Goal: Information Seeking & Learning: Learn about a topic

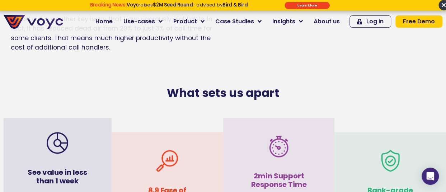
scroll to position [1723, 0]
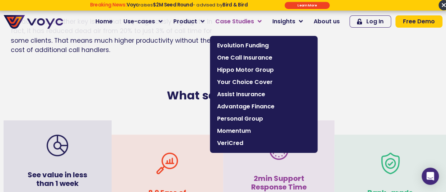
click at [263, 22] on link "Case Studies" at bounding box center [238, 21] width 57 height 14
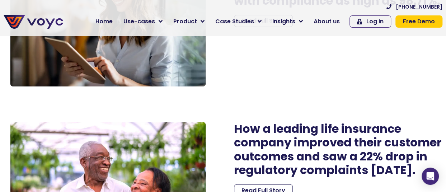
scroll to position [1902, 0]
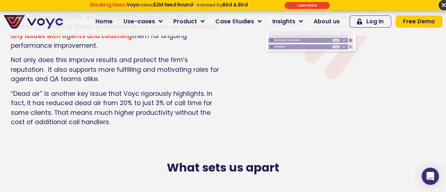
scroll to position [1651, 0]
